Goal: Find contact information: Obtain details needed to contact an individual or organization

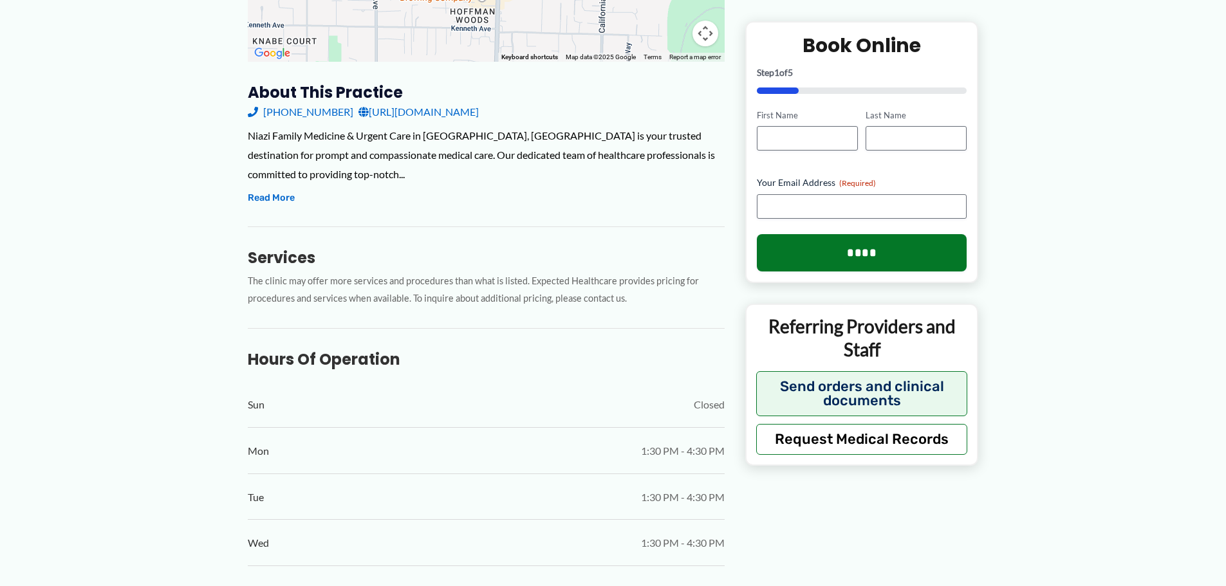
scroll to position [371, 0]
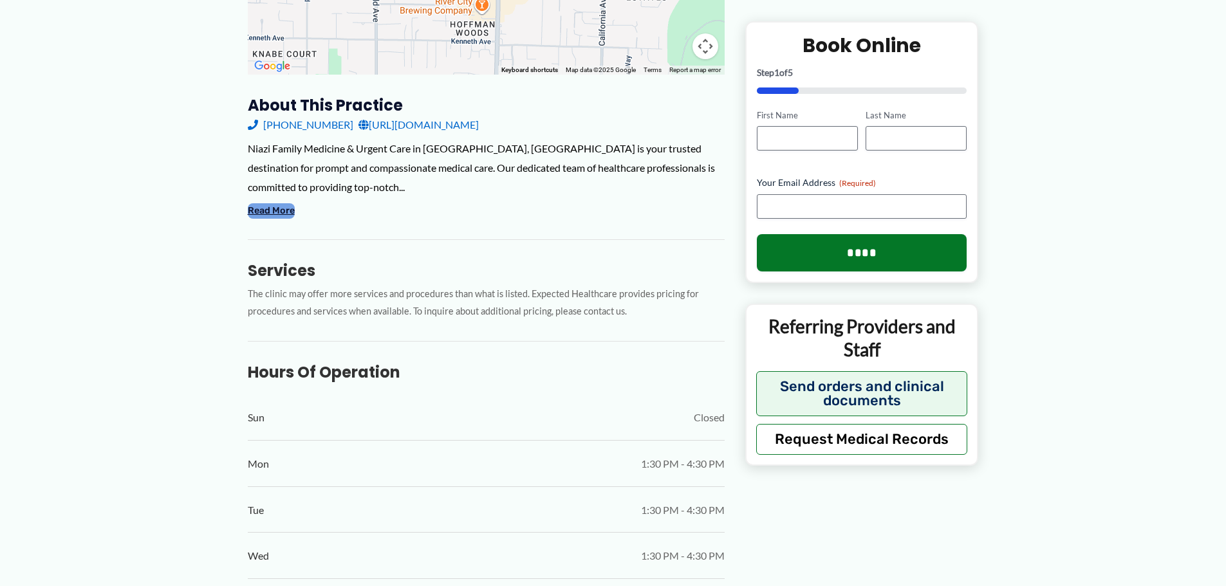
click at [280, 209] on button "Read More" at bounding box center [271, 210] width 47 height 15
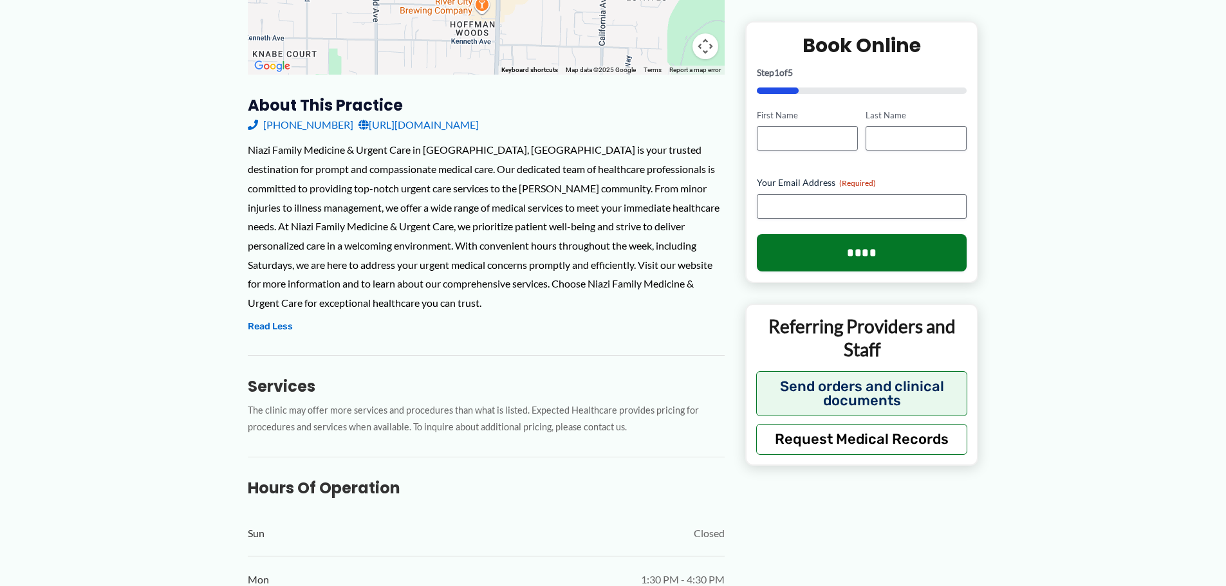
click at [465, 122] on link "[URL][DOMAIN_NAME]" at bounding box center [419, 124] width 120 height 19
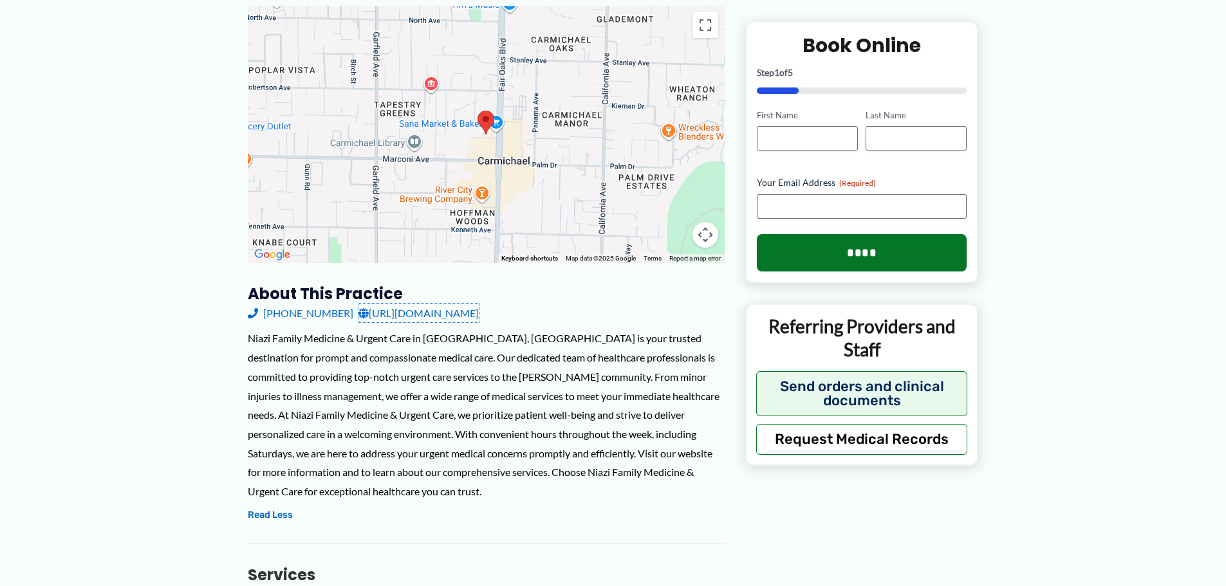
scroll to position [178, 0]
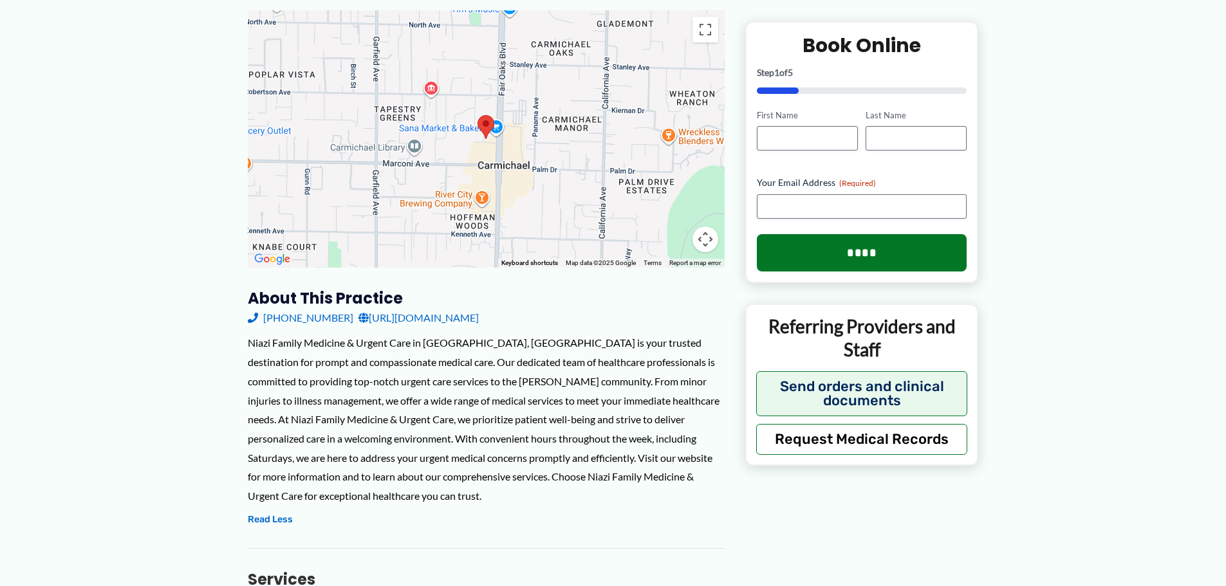
click at [468, 313] on link "[URL][DOMAIN_NAME]" at bounding box center [419, 317] width 120 height 19
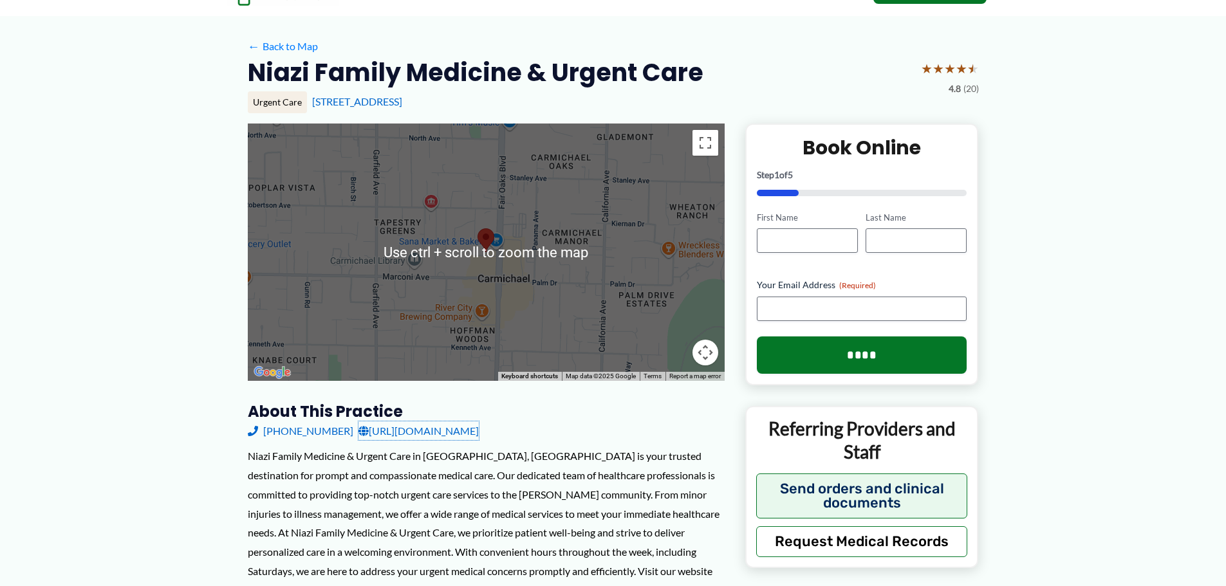
scroll to position [0, 0]
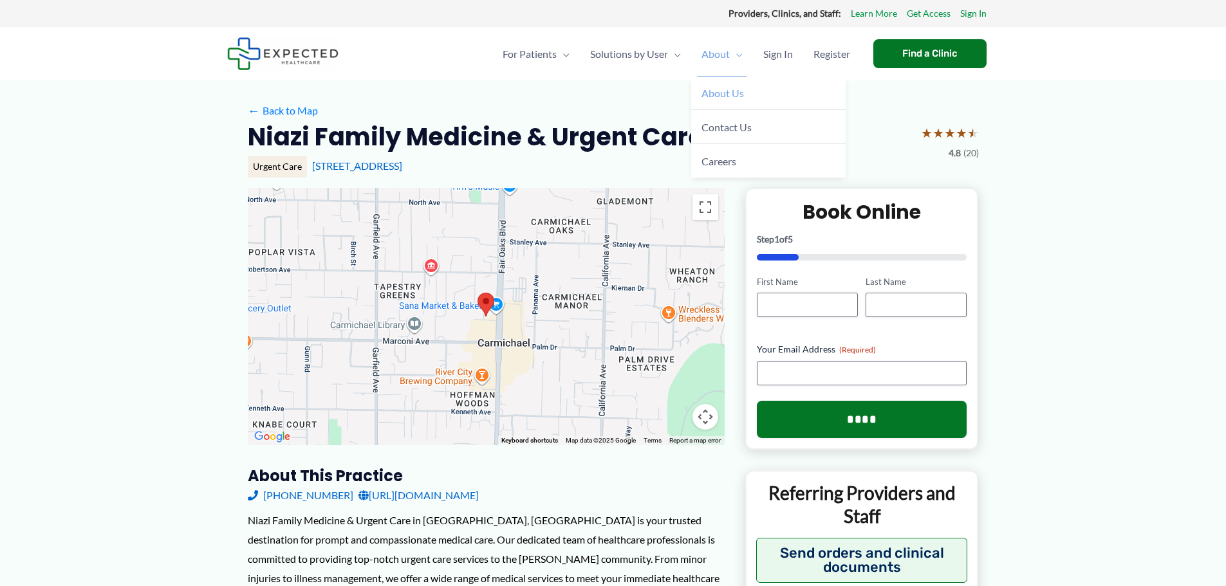
click at [728, 93] on span "About Us" at bounding box center [723, 93] width 42 height 12
